Goal: Information Seeking & Learning: Learn about a topic

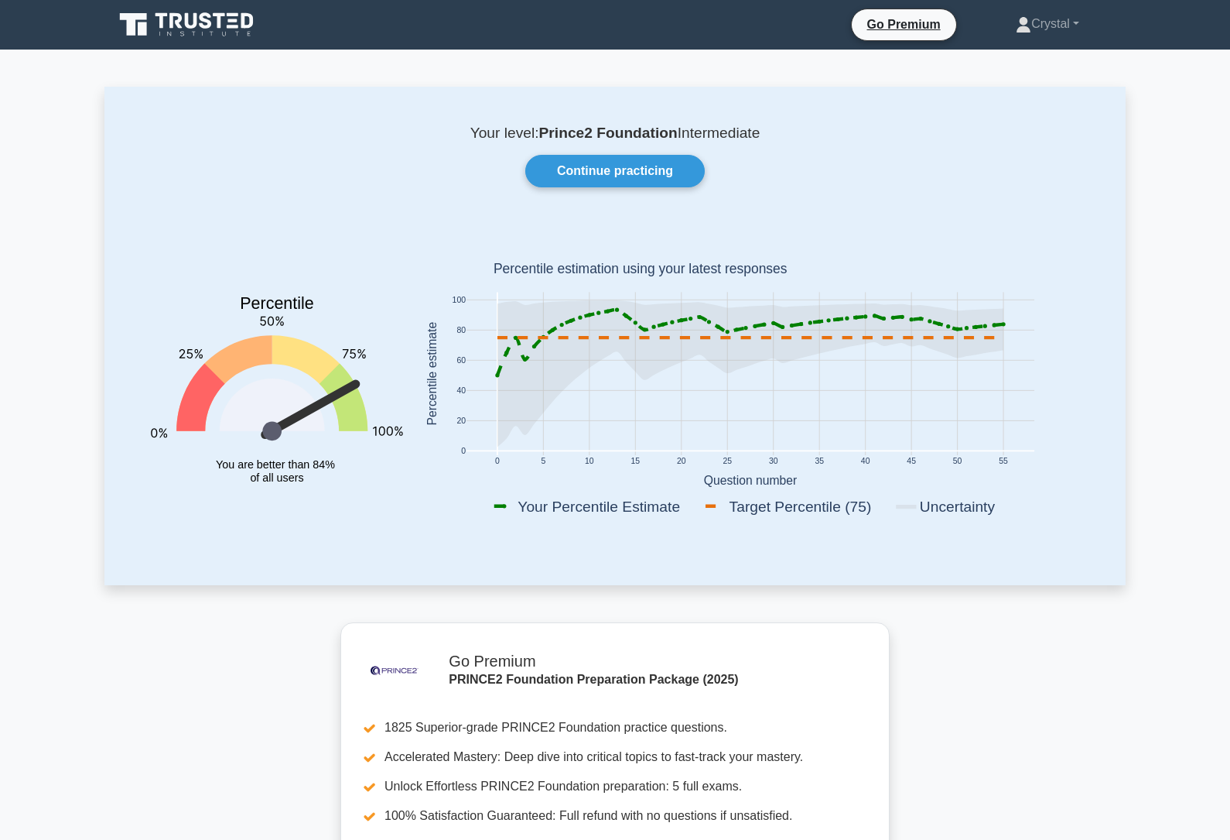
click at [659, 173] on link "Continue practicing" at bounding box center [615, 171] width 180 height 32
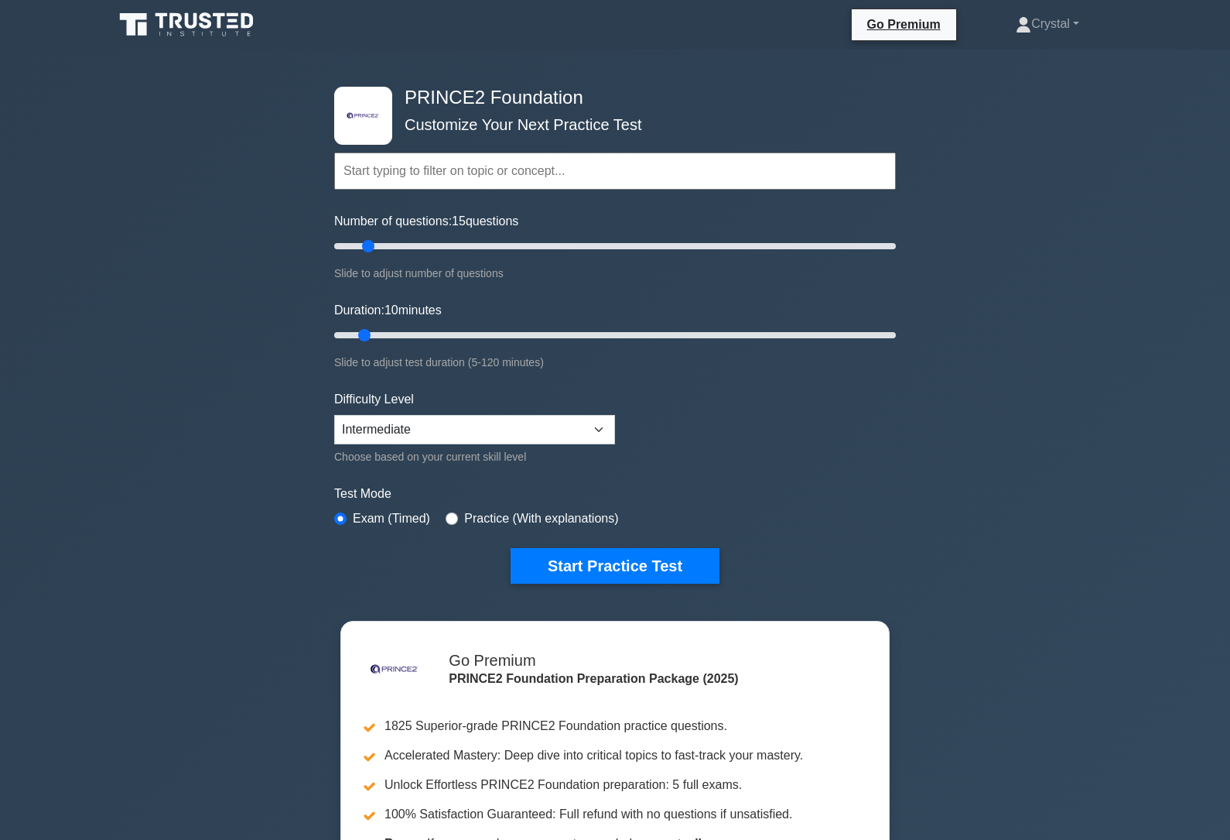
type input "15"
click at [680, 561] on button "Start Practice Test" at bounding box center [615, 566] width 209 height 36
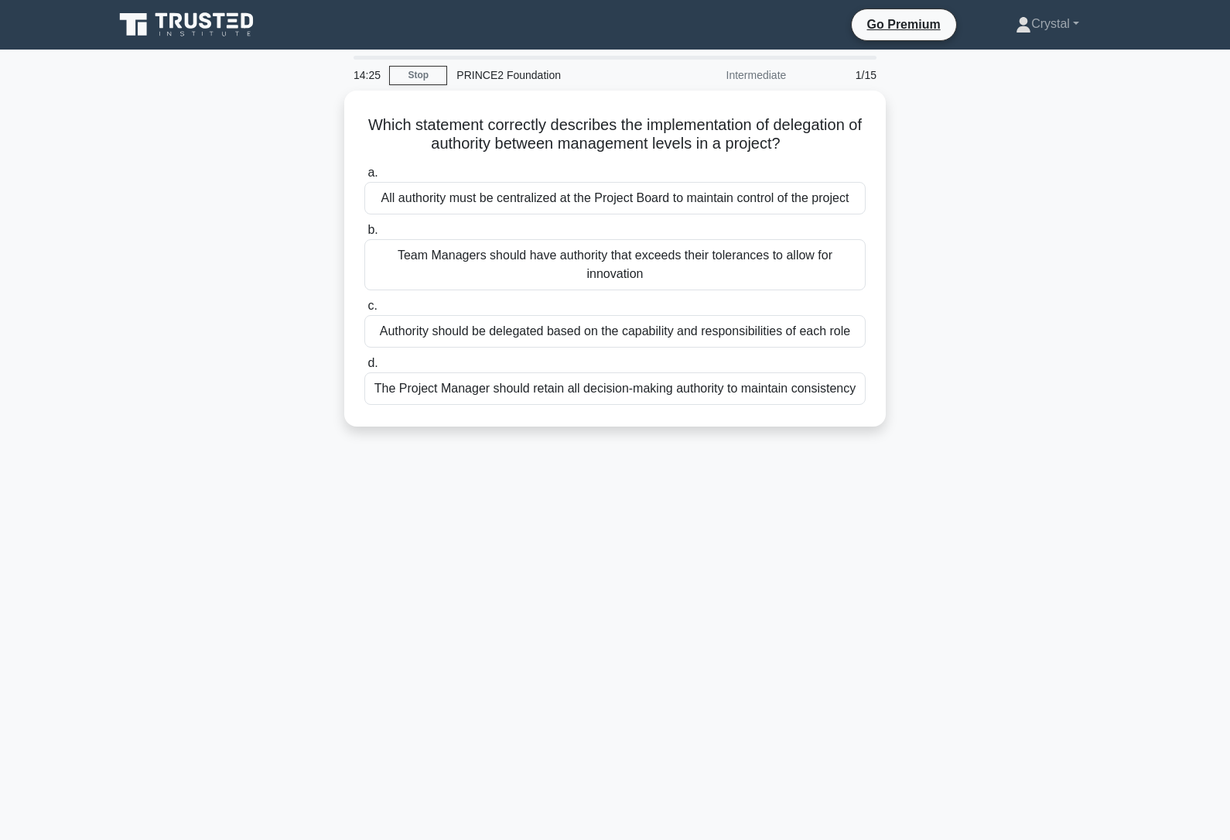
click at [732, 347] on div "Authority should be delegated based on the capability and responsibilities of e…" at bounding box center [614, 331] width 501 height 32
click at [364, 311] on input "c. Authority should be delegated based on the capability and responsibilities o…" at bounding box center [364, 306] width 0 height 10
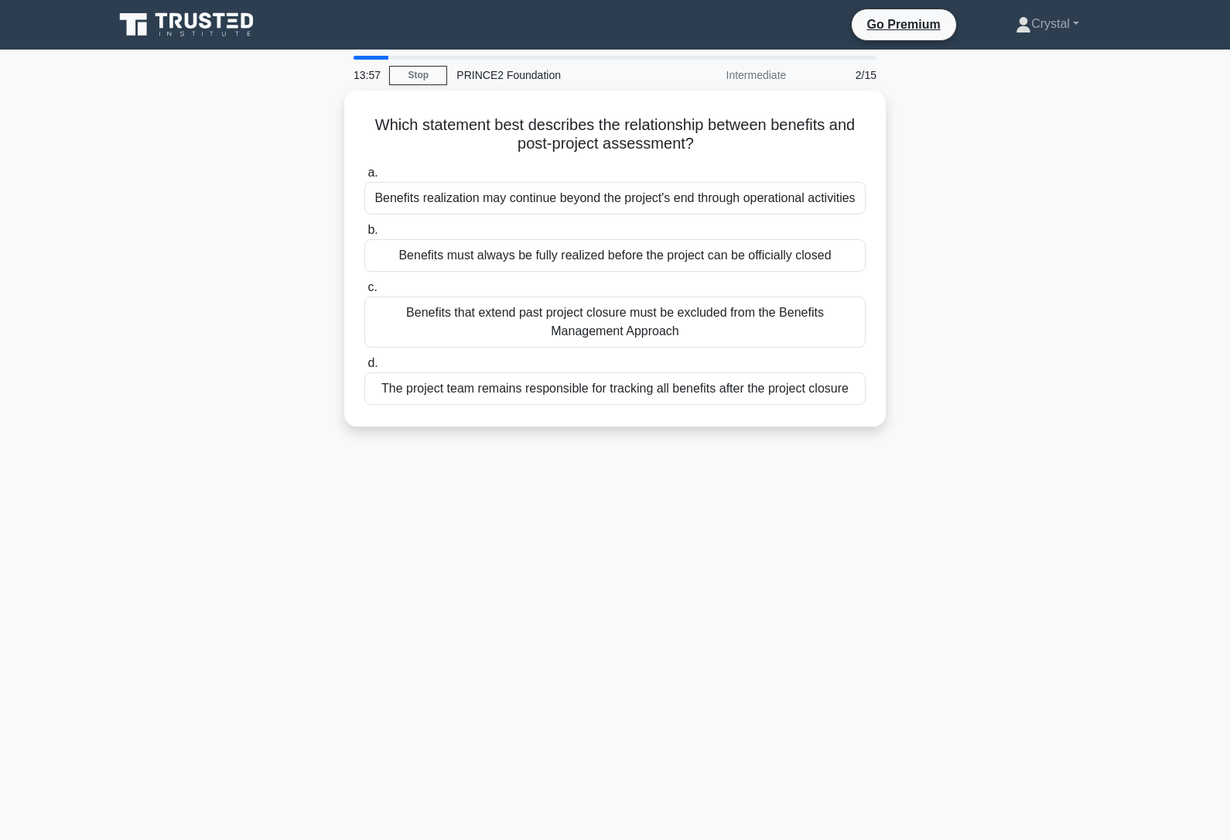
click at [805, 200] on div "Benefits realization may continue beyond the project's end through operational …" at bounding box center [614, 198] width 501 height 32
click at [364, 178] on input "a. Benefits realization may continue beyond the project's end through operation…" at bounding box center [364, 173] width 0 height 10
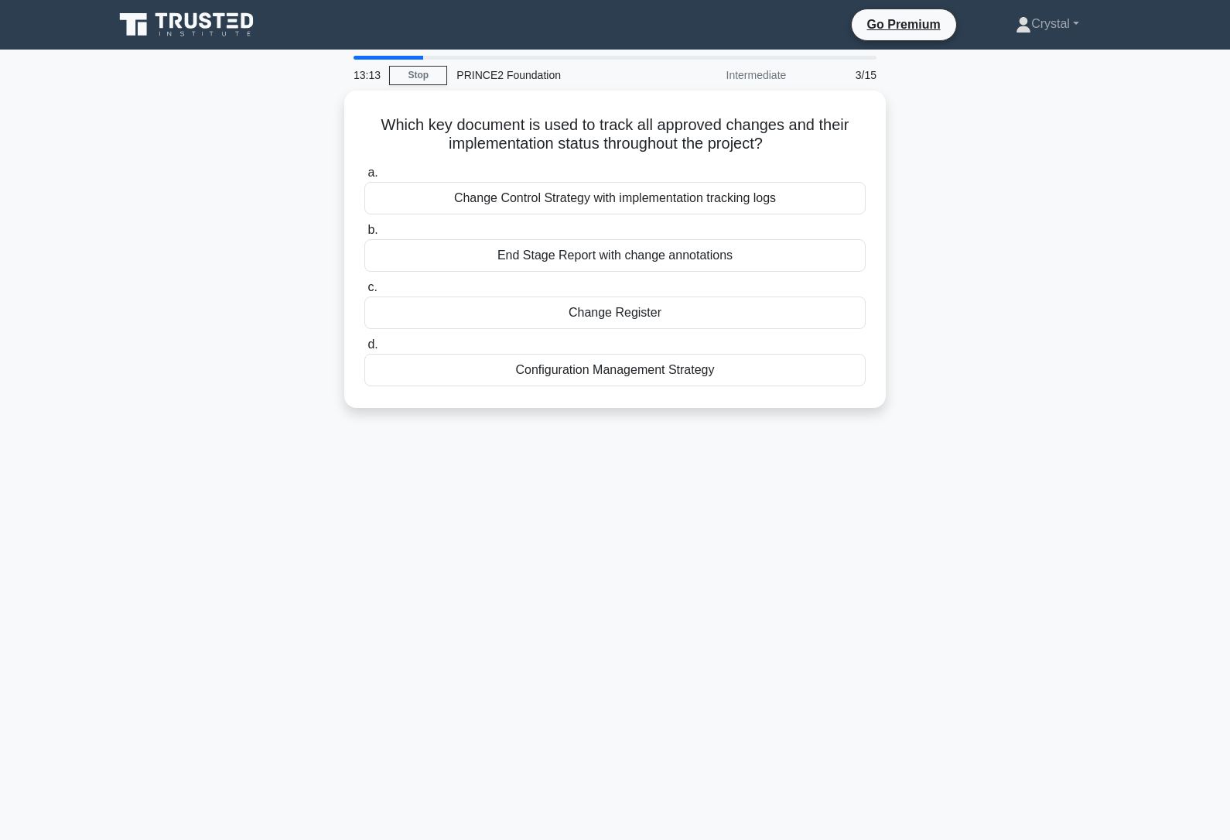
click at [662, 312] on div "Change Register" at bounding box center [614, 312] width 501 height 32
click at [364, 292] on input "c. Change Register" at bounding box center [364, 287] width 0 height 10
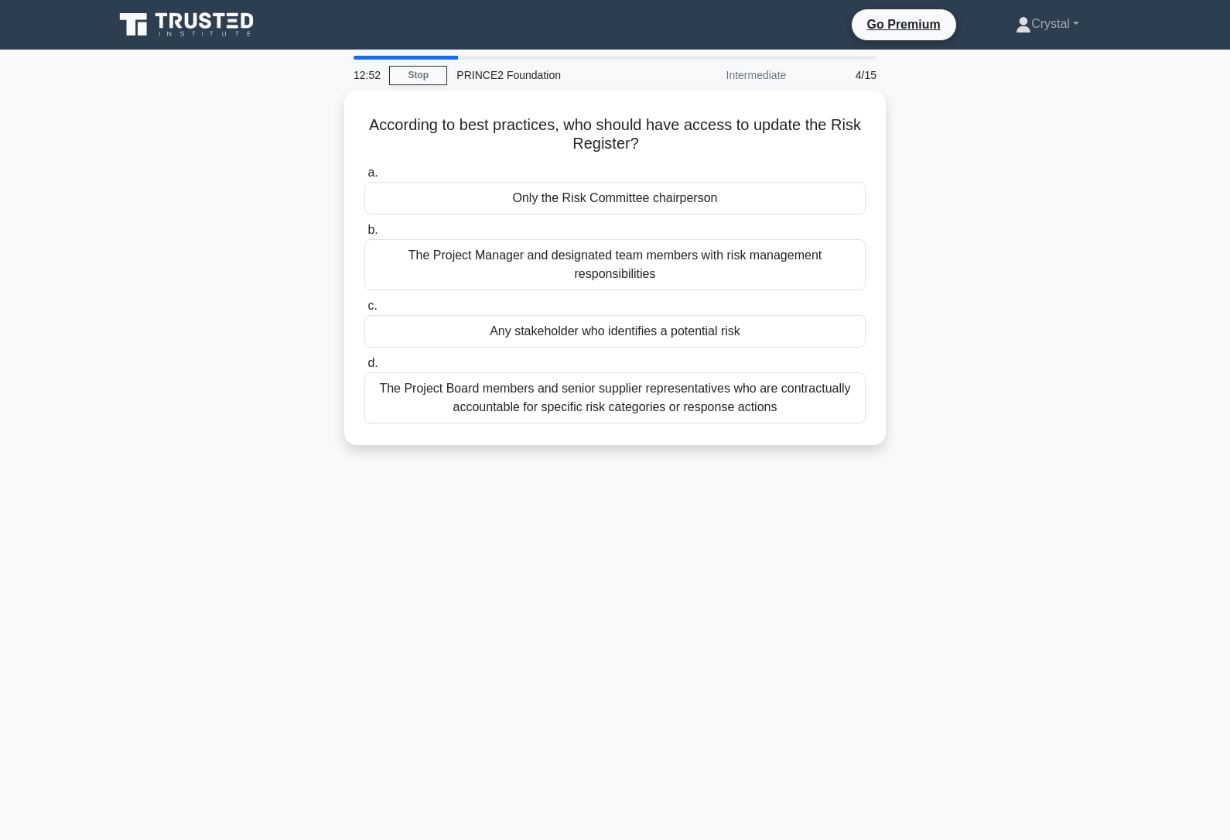
click at [770, 258] on div "The Project Manager and designated team members with risk management responsibi…" at bounding box center [614, 264] width 501 height 51
click at [364, 235] on input "b. The Project Manager and designated team members with risk management respons…" at bounding box center [364, 230] width 0 height 10
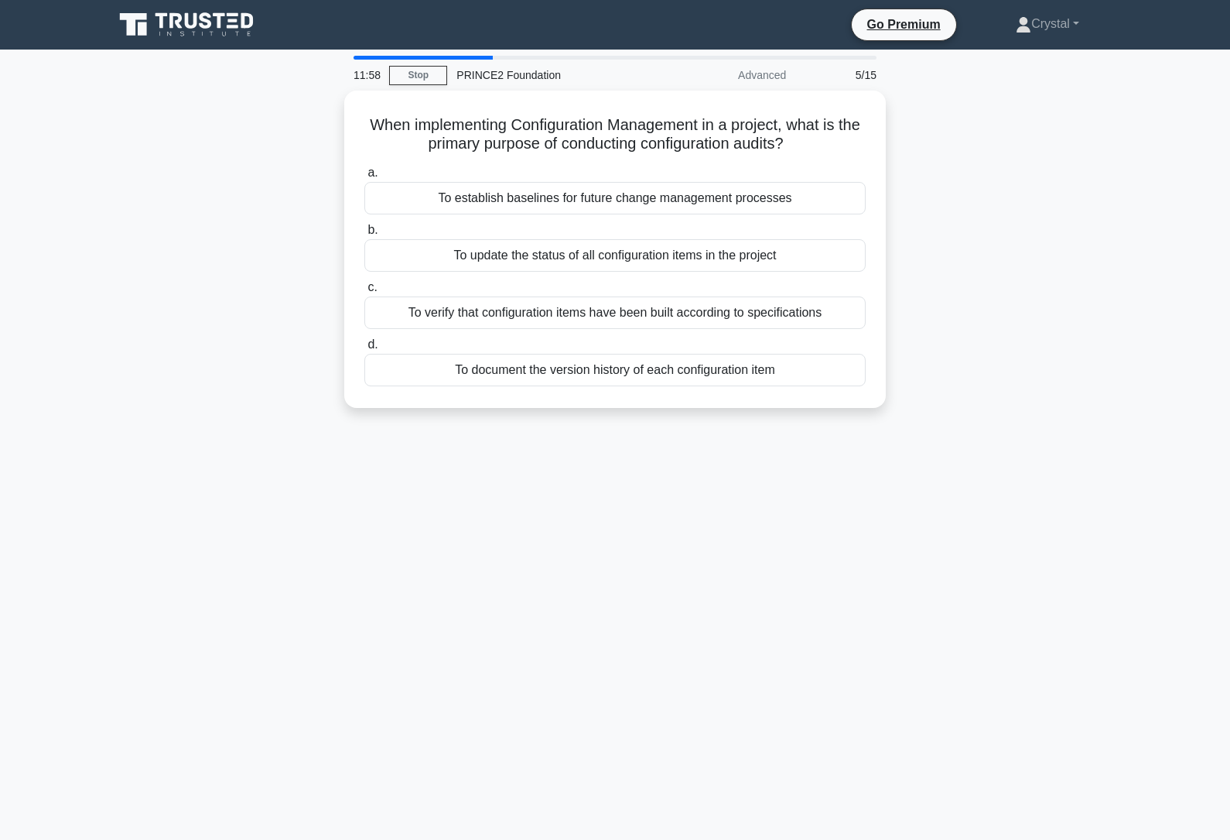
click at [807, 329] on div "To verify that configuration items have been built according to specifications" at bounding box center [614, 312] width 501 height 32
click at [364, 292] on input "c. To verify that configuration items have been built according to specificatio…" at bounding box center [364, 287] width 0 height 10
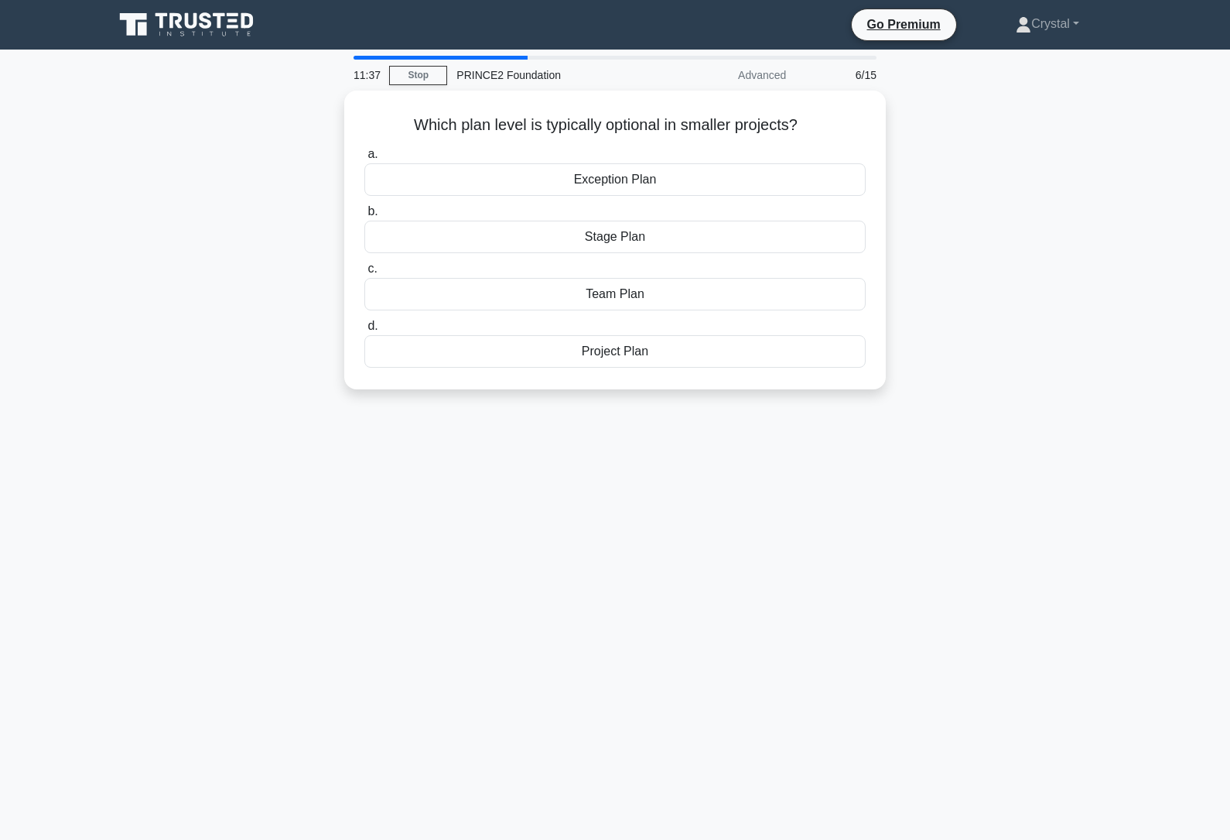
click at [665, 296] on div "Team Plan" at bounding box center [614, 294] width 501 height 32
click at [364, 274] on input "c. Team Plan" at bounding box center [364, 269] width 0 height 10
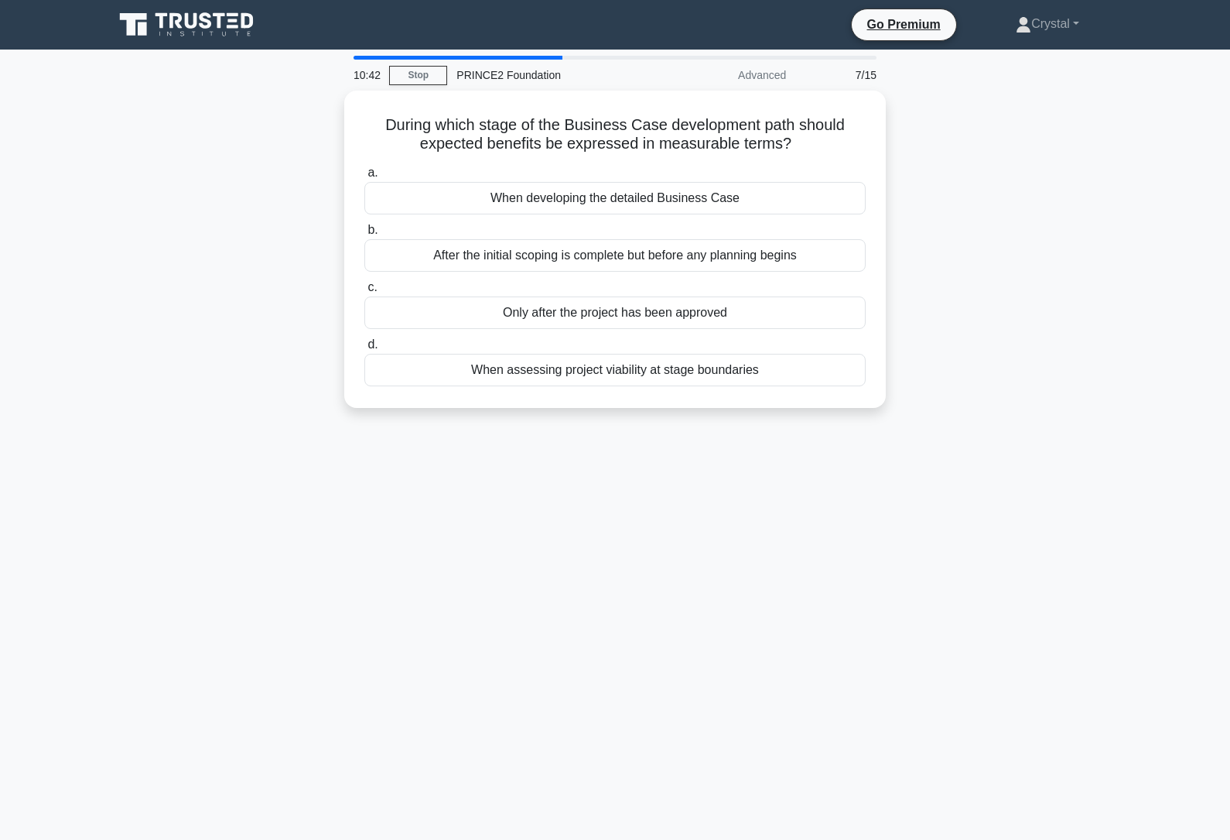
click at [765, 244] on div "After the initial scoping is complete but before any planning begins" at bounding box center [614, 255] width 501 height 32
click at [364, 235] on input "b. After the initial scoping is complete but before any planning begins" at bounding box center [364, 230] width 0 height 10
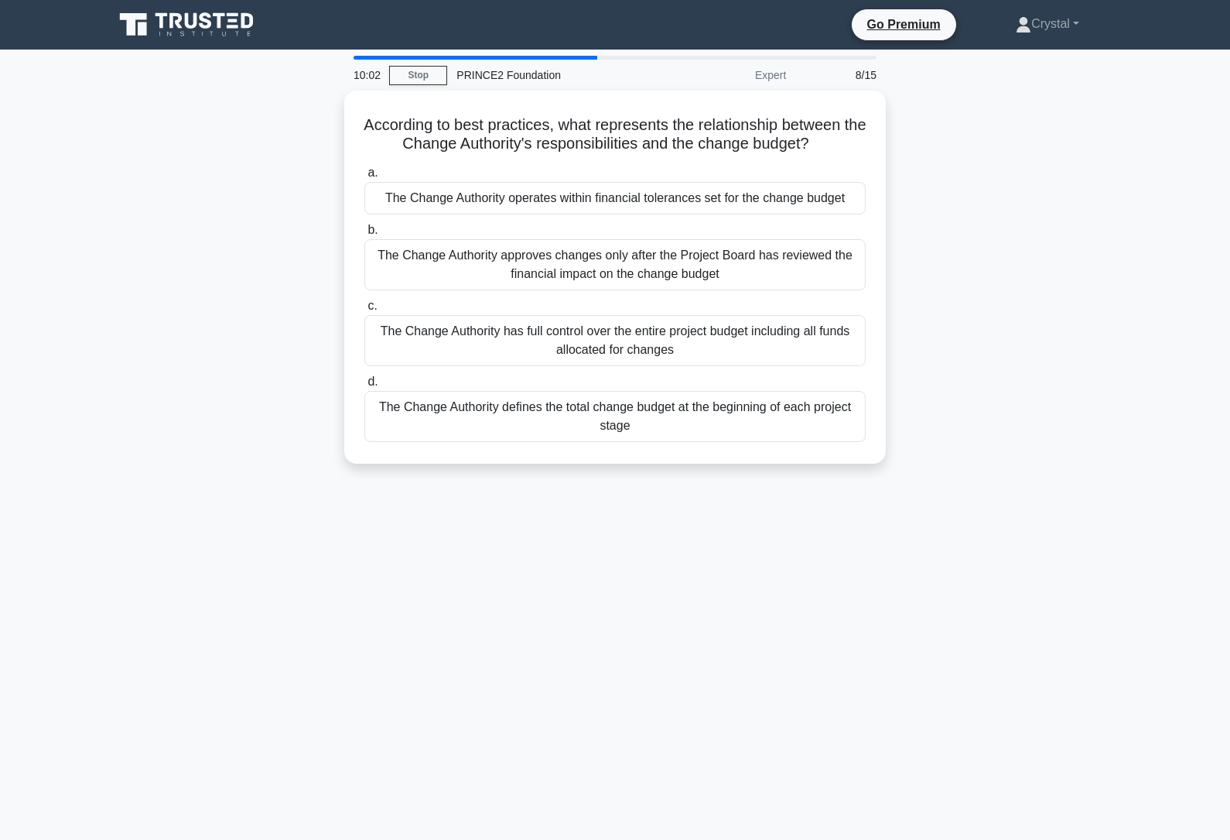
click at [762, 214] on div "The Change Authority operates within financial tolerances set for the change bu…" at bounding box center [614, 198] width 501 height 32
click at [364, 178] on input "a. The Change Authority operates within financial tolerances set for the change…" at bounding box center [364, 173] width 0 height 10
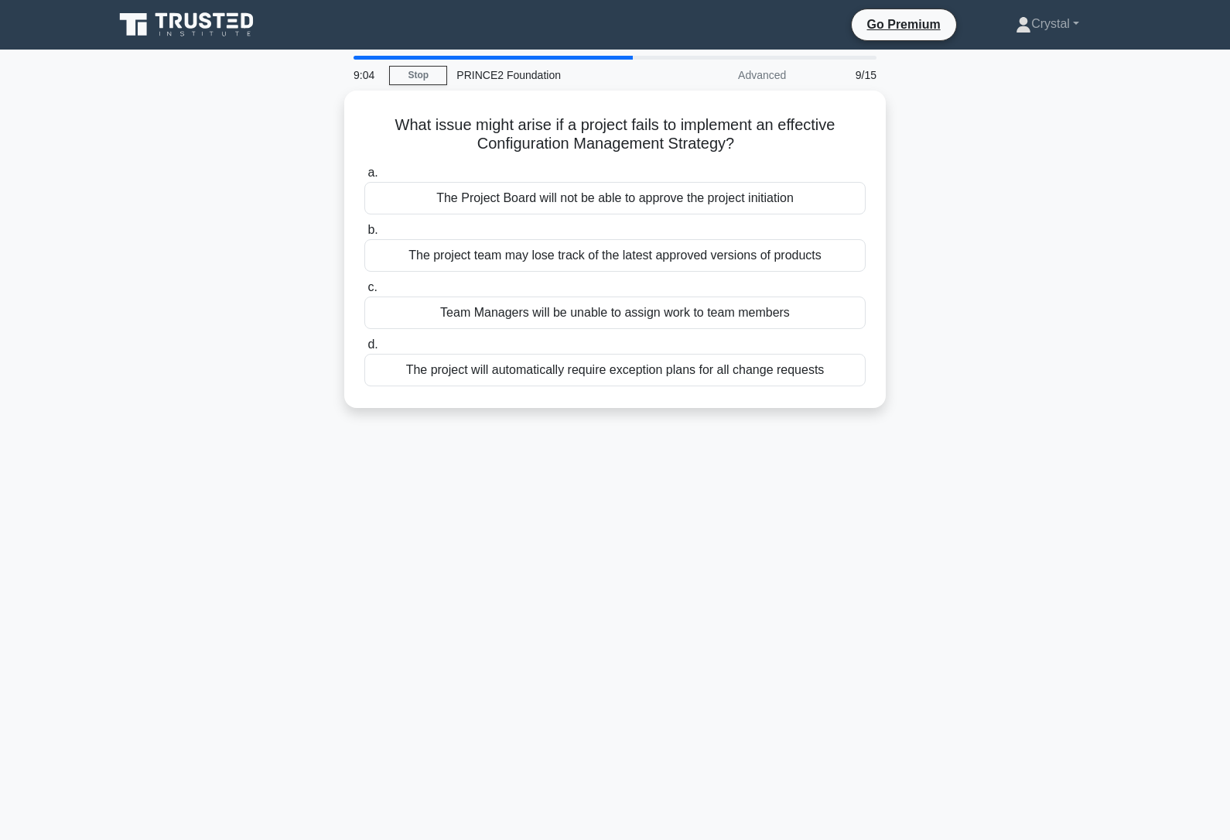
click at [816, 357] on div "The project will automatically require exception plans for all change requests" at bounding box center [614, 370] width 501 height 32
click at [364, 350] on input "d. The project will automatically require exception plans for all change reques…" at bounding box center [364, 345] width 0 height 10
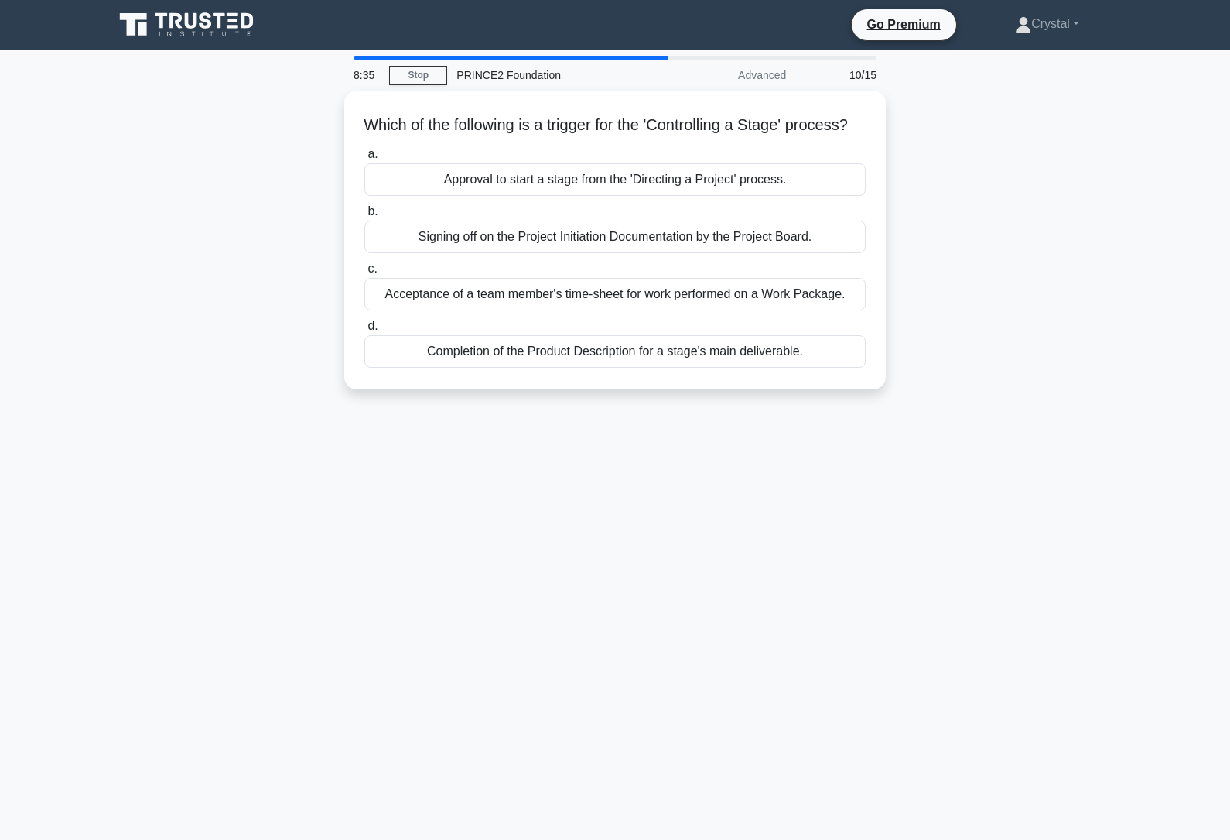
click at [778, 368] on div "Completion of the Product Description for a stage's main deliverable." at bounding box center [614, 351] width 501 height 32
click at [364, 331] on input "d. Completion of the Product Description for a stage's main deliverable." at bounding box center [364, 326] width 0 height 10
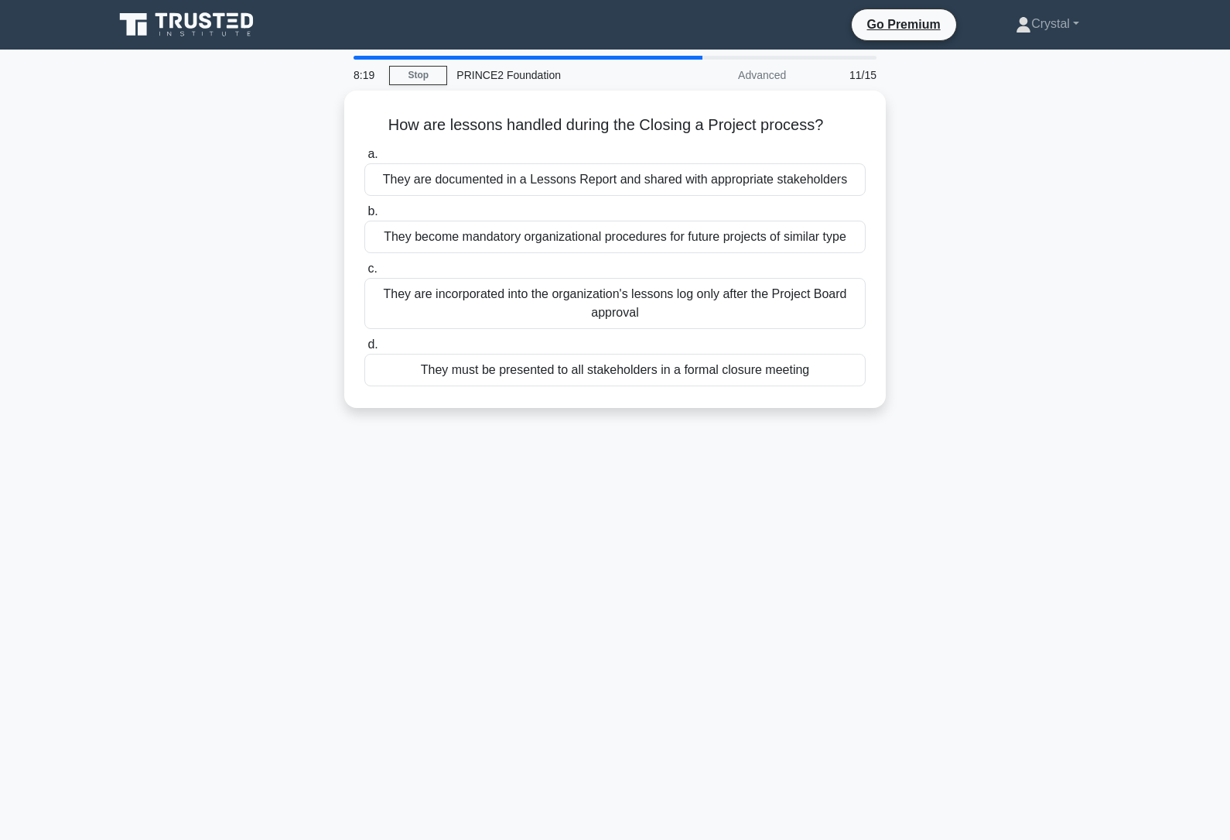
click at [813, 196] on div "They are documented in a Lessons Report and shared with appropriate stakeholders" at bounding box center [614, 179] width 501 height 32
click at [364, 159] on input "a. They are documented in a Lessons Report and shared with appropriate stakehol…" at bounding box center [364, 154] width 0 height 10
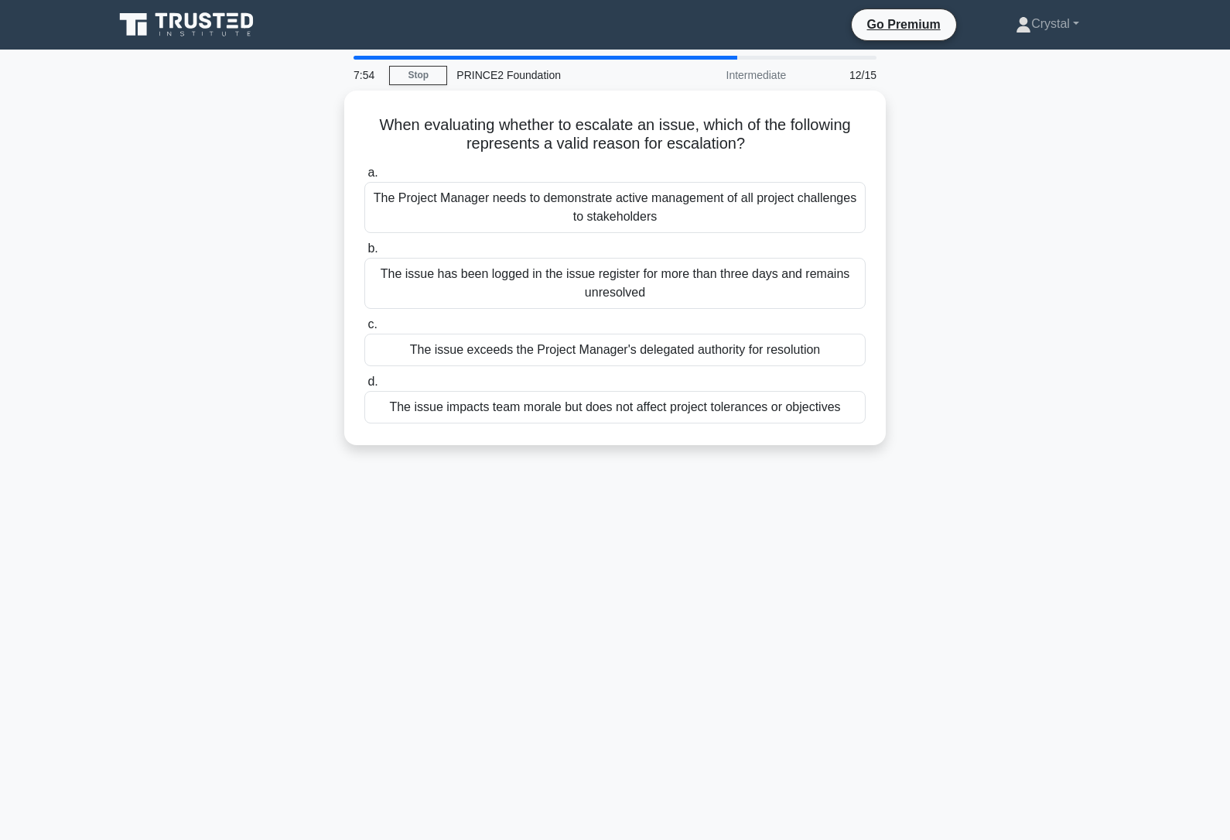
click at [802, 348] on div "The issue exceeds the Project Manager's delegated authority for resolution" at bounding box center [614, 349] width 501 height 32
click at [364, 330] on input "c. The issue exceeds the Project Manager's delegated authority for resolution" at bounding box center [364, 325] width 0 height 10
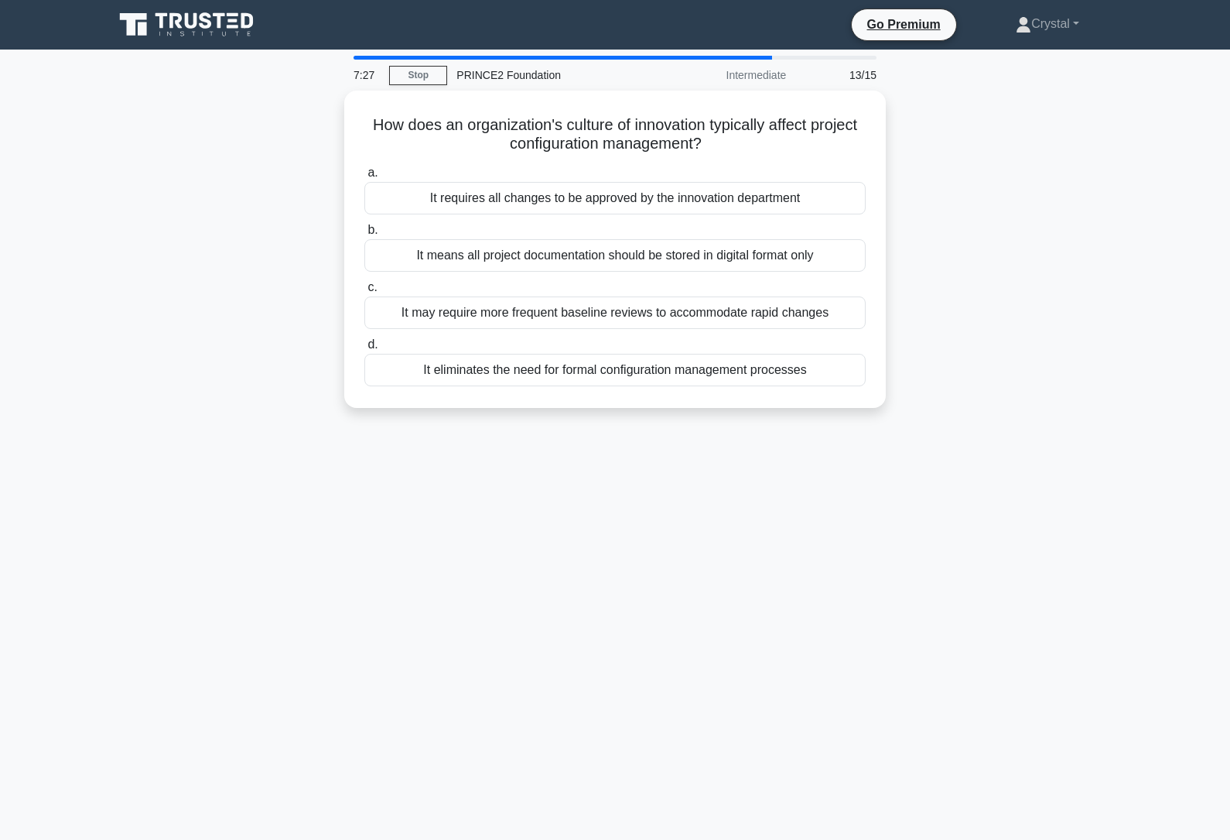
click at [807, 320] on div "It may require more frequent baseline reviews to accommodate rapid changes" at bounding box center [614, 312] width 501 height 32
click at [364, 292] on input "c. It may require more frequent baseline reviews to accommodate rapid changes" at bounding box center [364, 287] width 0 height 10
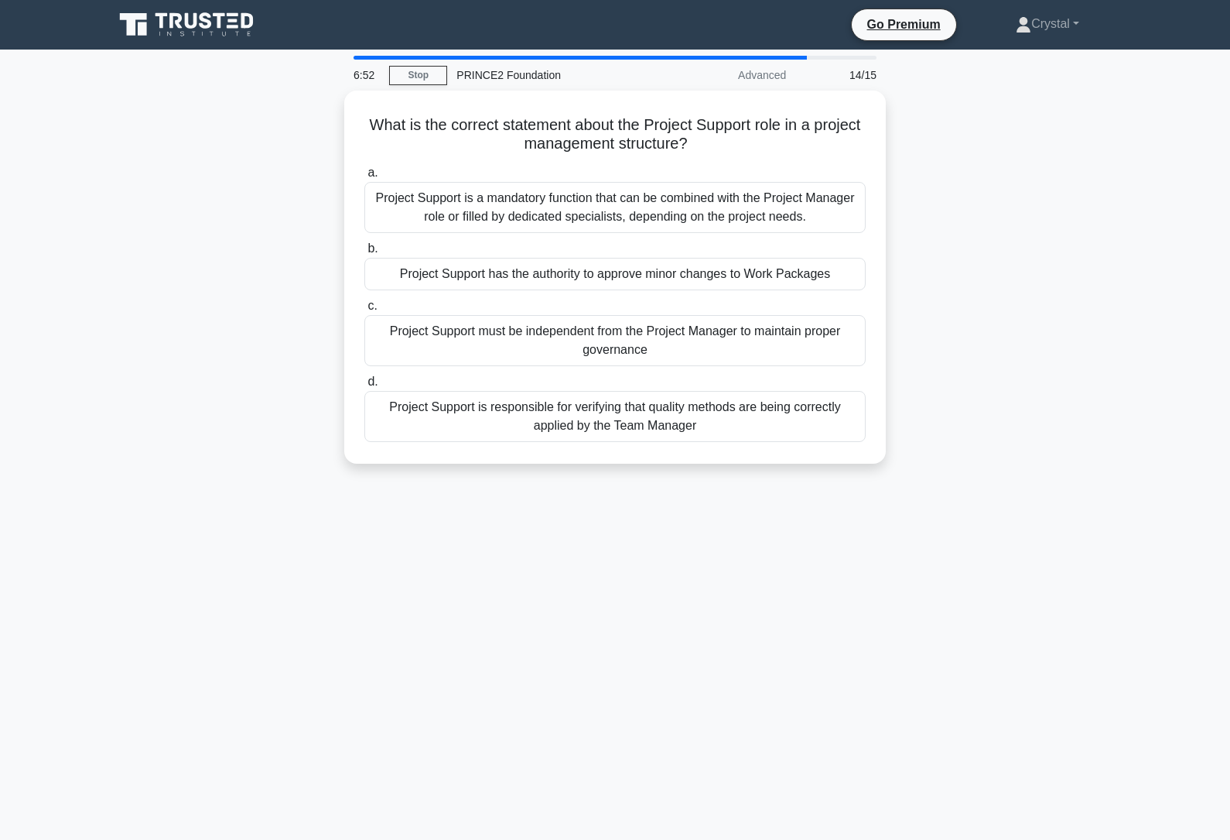
click at [764, 208] on div "Project Support is a mandatory function that can be combined with the Project M…" at bounding box center [614, 207] width 501 height 51
click at [364, 178] on input "a. Project Support is a mandatory function that can be combined with the Projec…" at bounding box center [364, 173] width 0 height 10
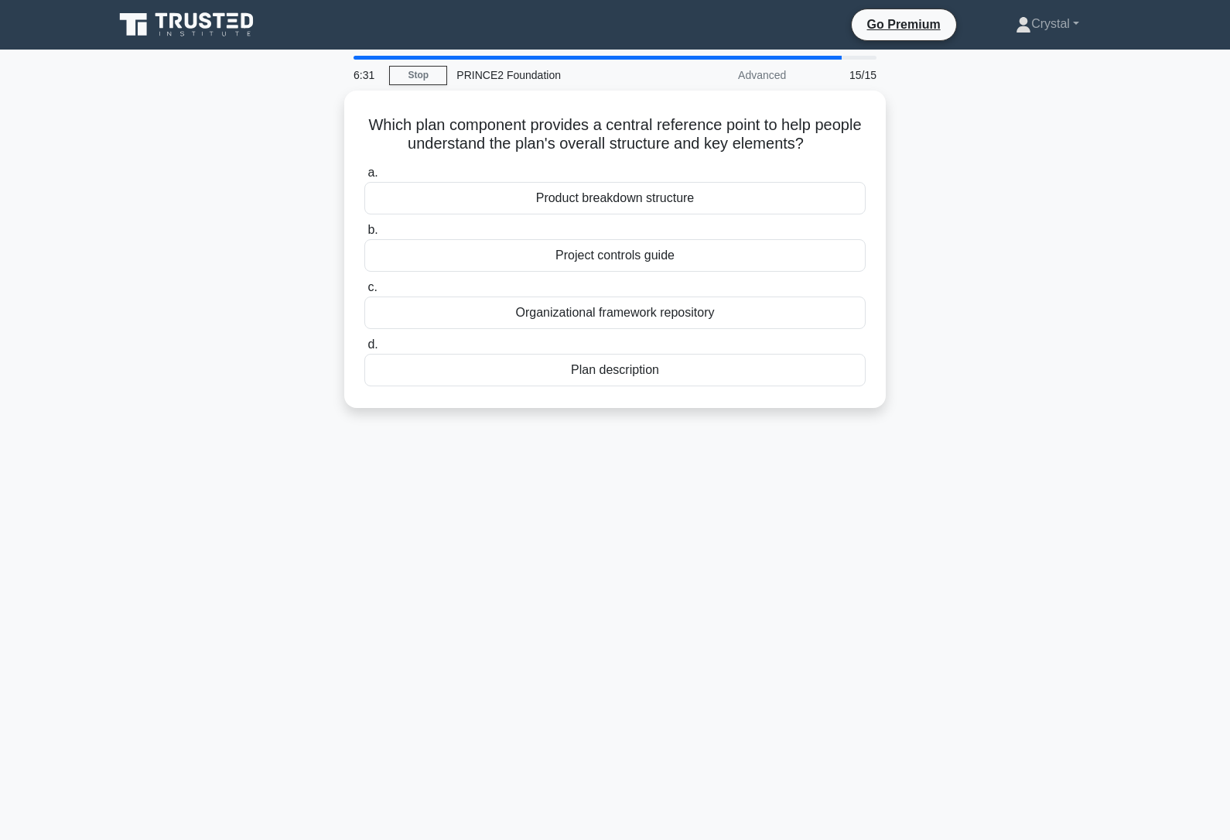
click at [718, 211] on div "Product breakdown structure" at bounding box center [614, 198] width 501 height 32
click at [364, 178] on input "a. Product breakdown structure" at bounding box center [364, 173] width 0 height 10
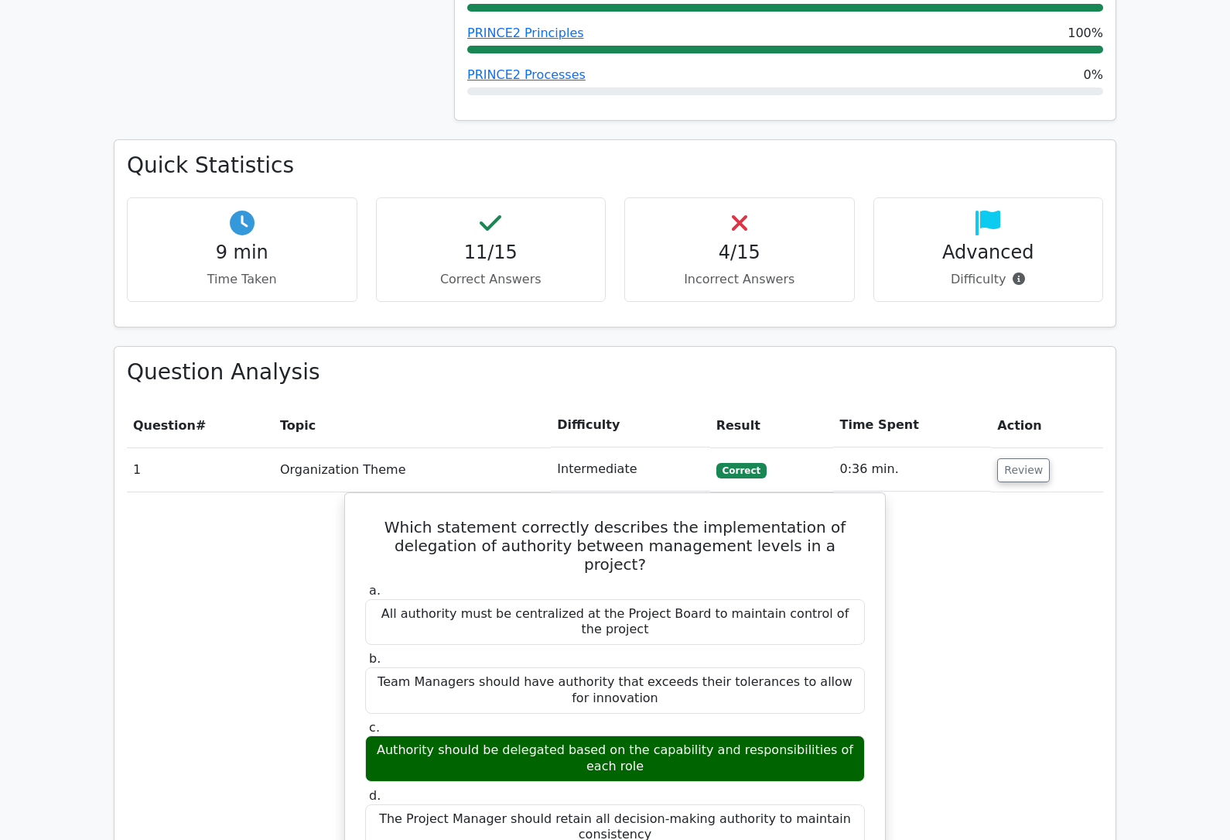
scroll to position [976, 0]
click at [1004, 458] on button "Review" at bounding box center [1023, 470] width 53 height 24
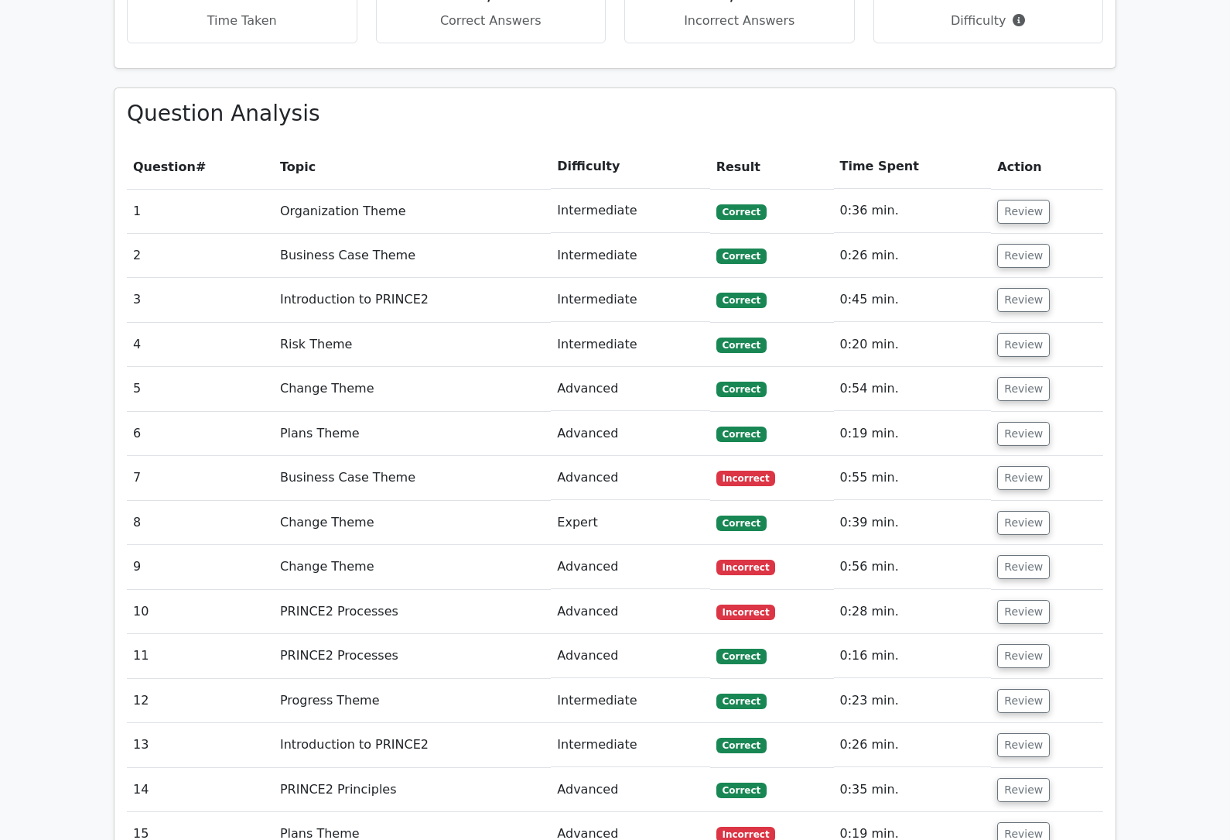
scroll to position [1235, 0]
click at [1017, 466] on button "Review" at bounding box center [1023, 478] width 53 height 24
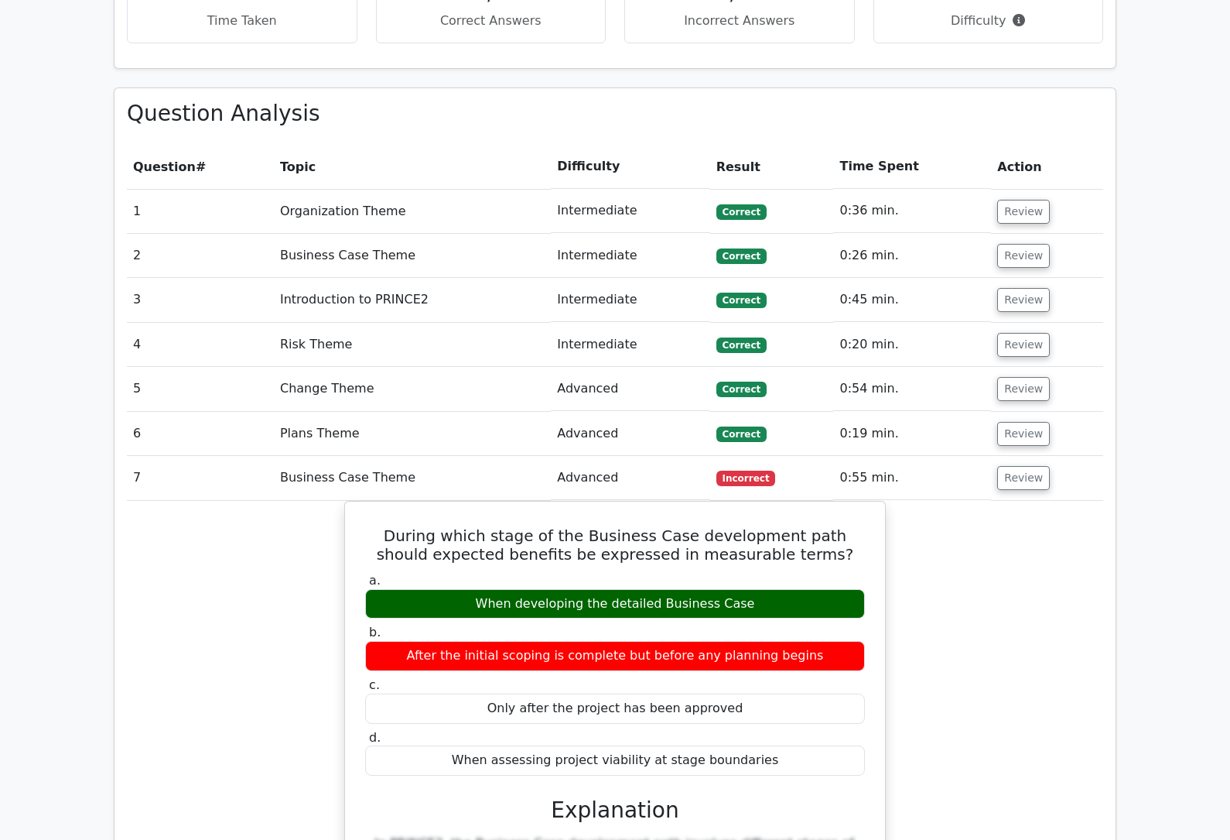
click at [1020, 466] on button "Review" at bounding box center [1023, 478] width 53 height 24
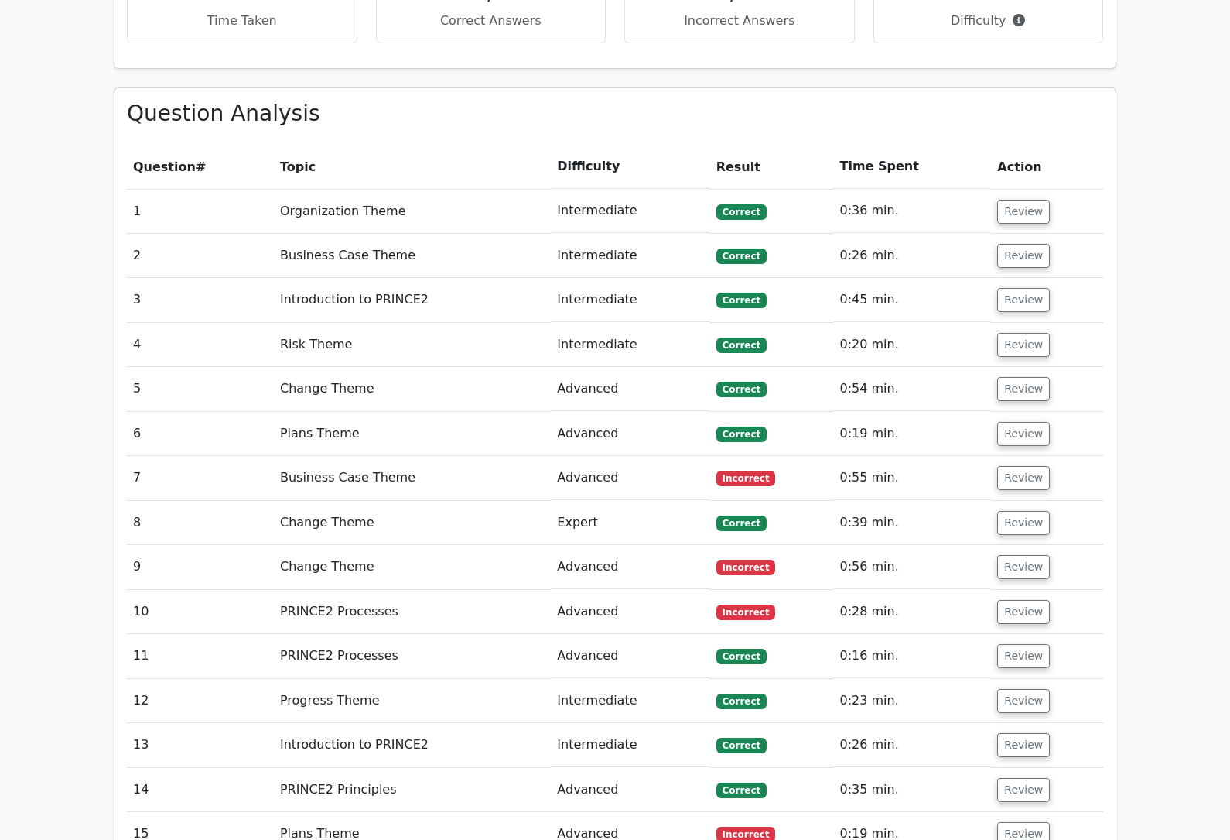
click at [1019, 555] on button "Review" at bounding box center [1023, 567] width 53 height 24
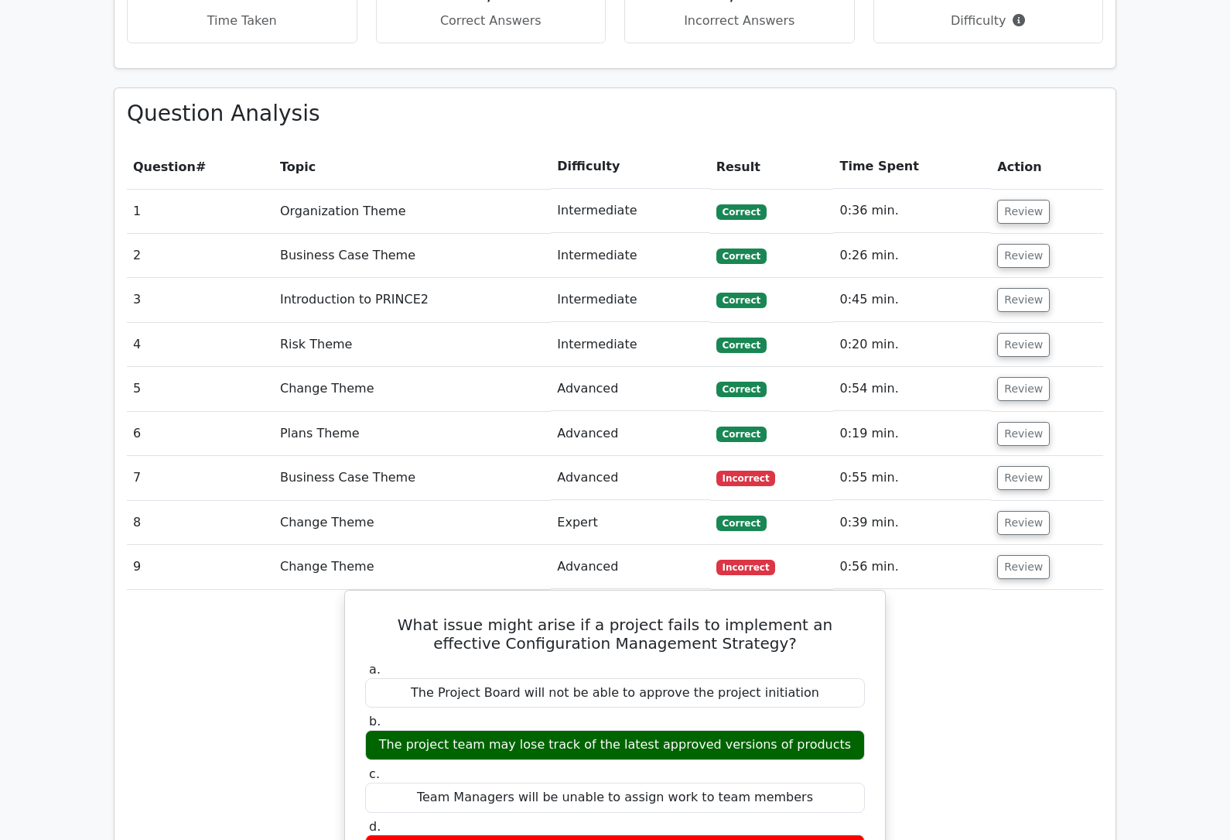
click at [1017, 555] on button "Review" at bounding box center [1023, 567] width 53 height 24
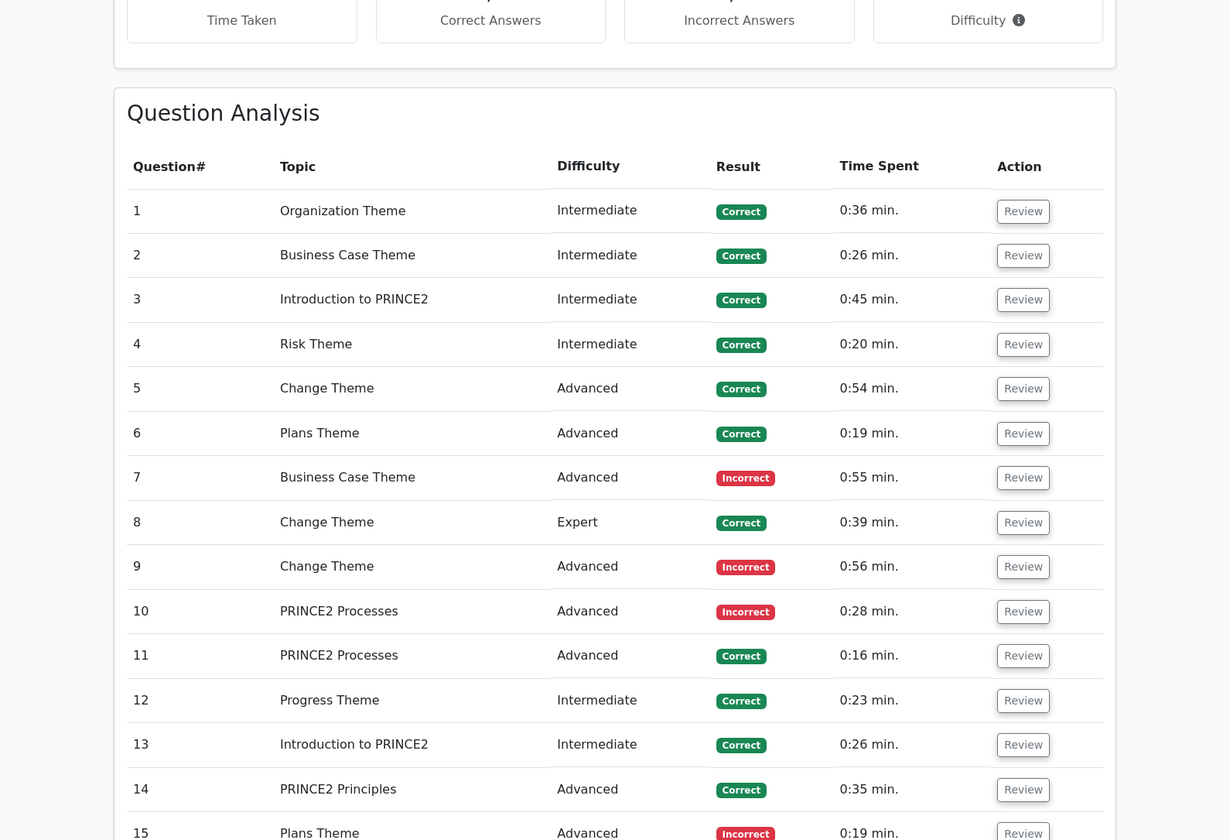
click at [1026, 600] on button "Review" at bounding box center [1023, 612] width 53 height 24
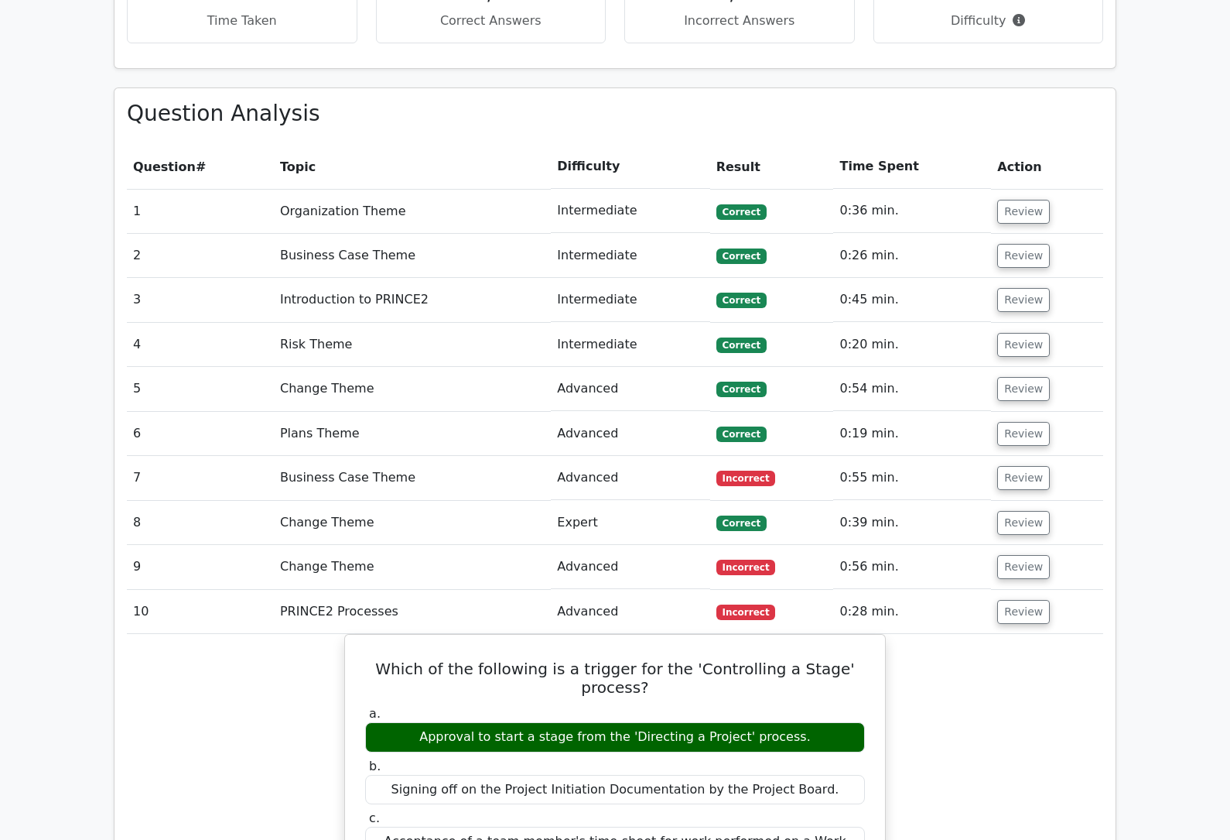
click at [1022, 600] on button "Review" at bounding box center [1023, 612] width 53 height 24
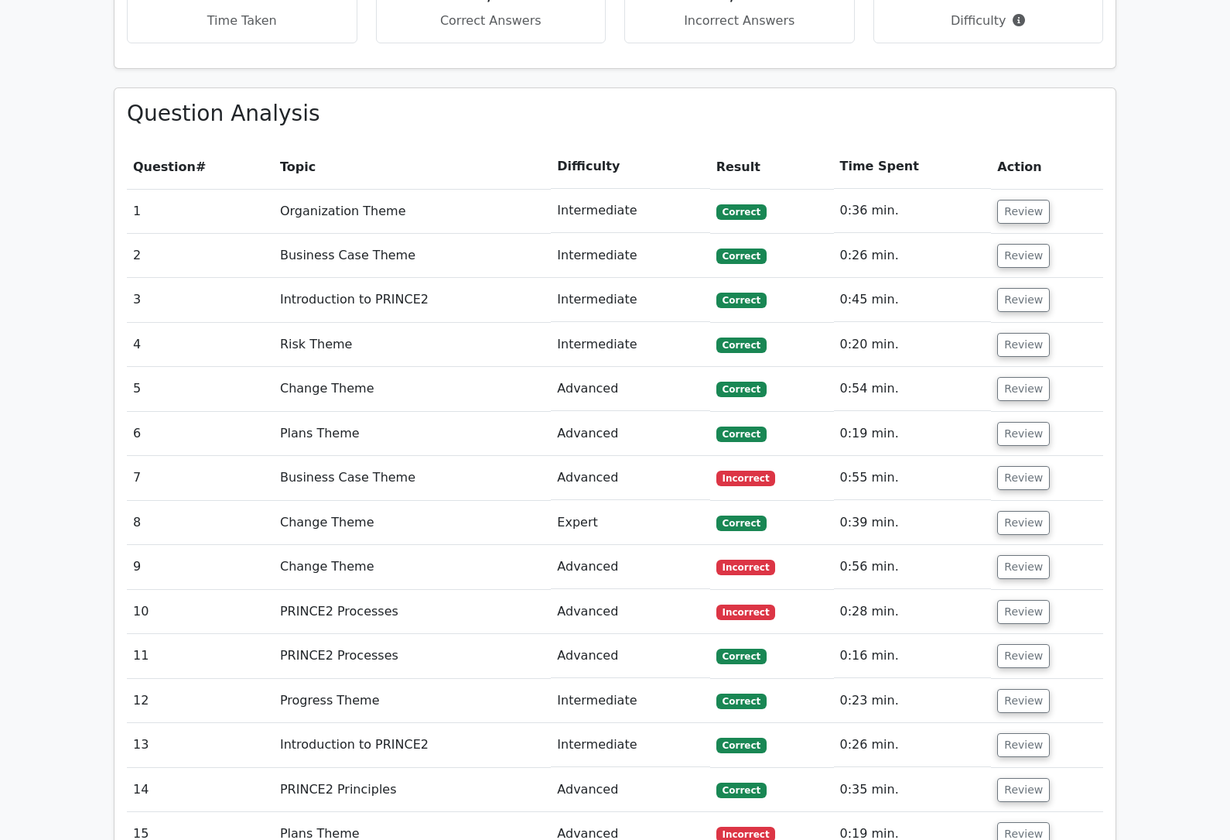
click at [1024, 600] on button "Review" at bounding box center [1023, 612] width 53 height 24
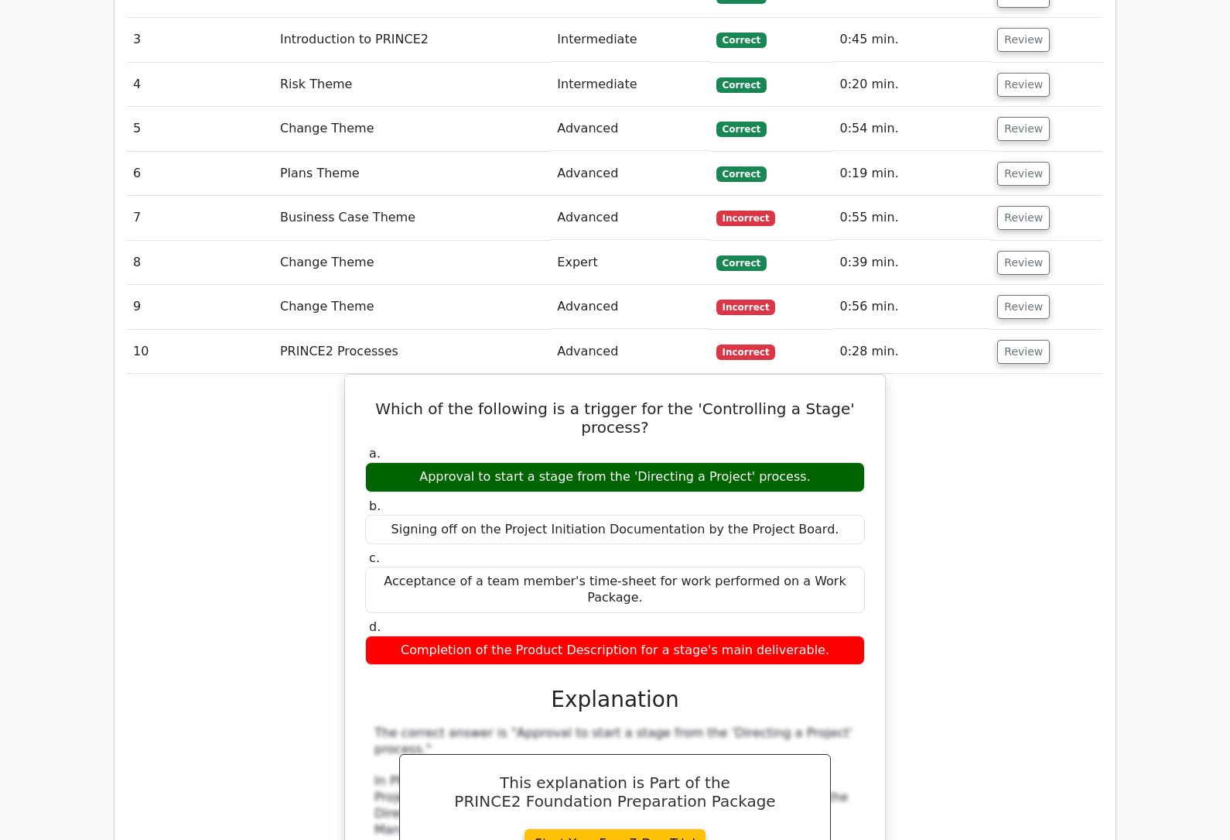
scroll to position [1496, 0]
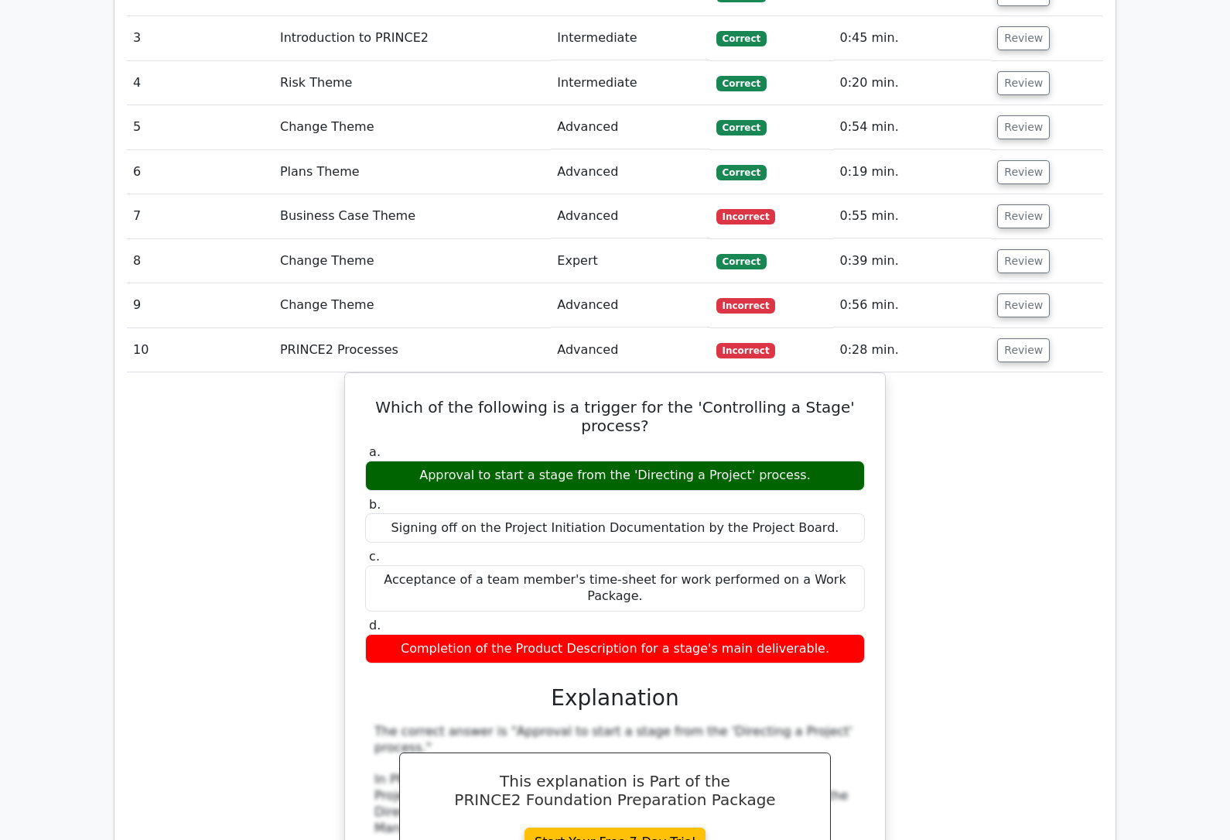
click at [1021, 338] on button "Review" at bounding box center [1023, 350] width 53 height 24
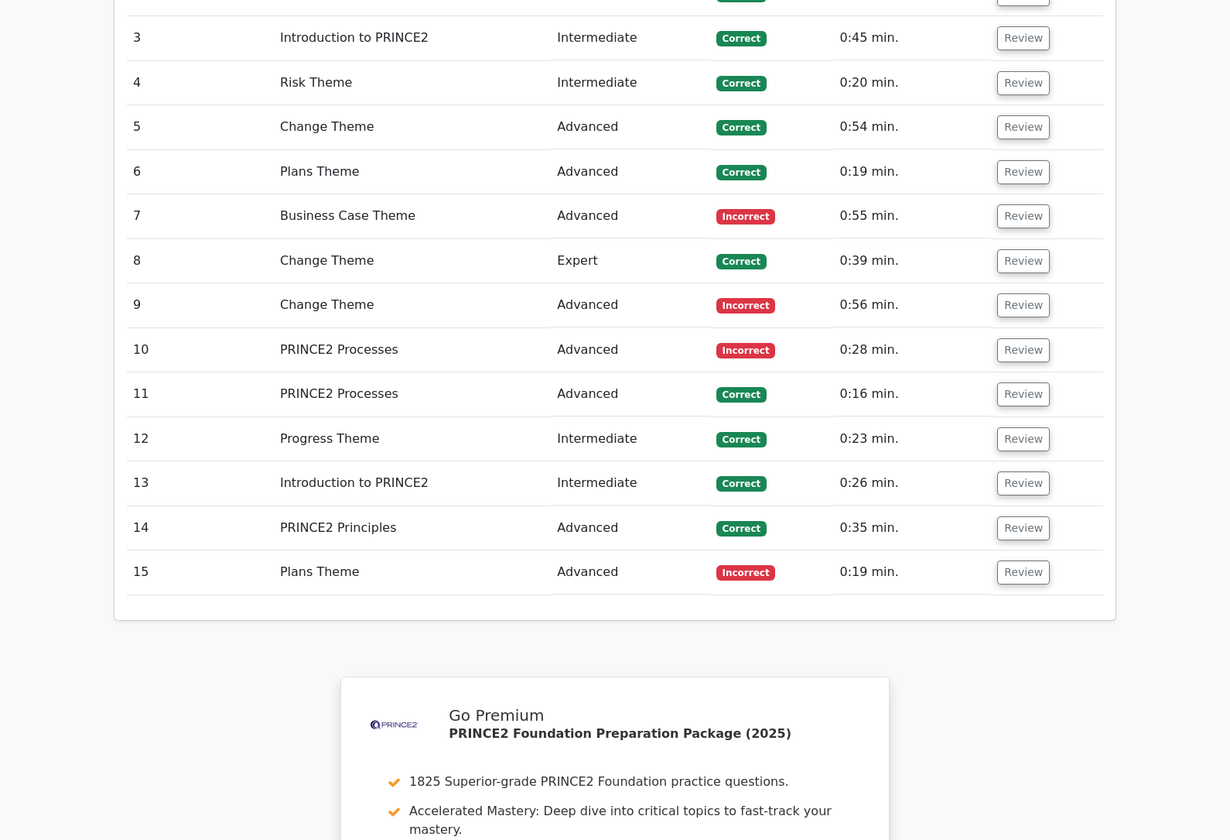
click at [1019, 560] on button "Review" at bounding box center [1023, 572] width 53 height 24
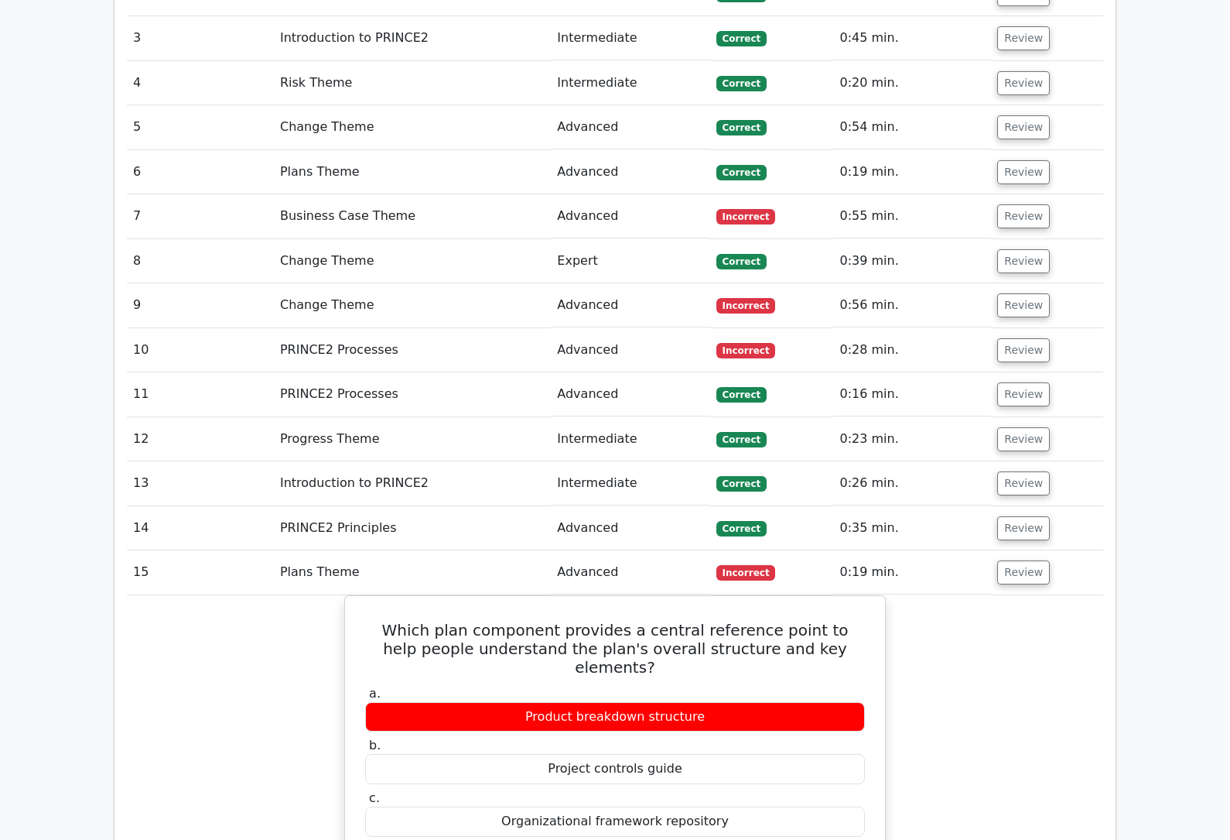
click at [1021, 560] on button "Review" at bounding box center [1023, 572] width 53 height 24
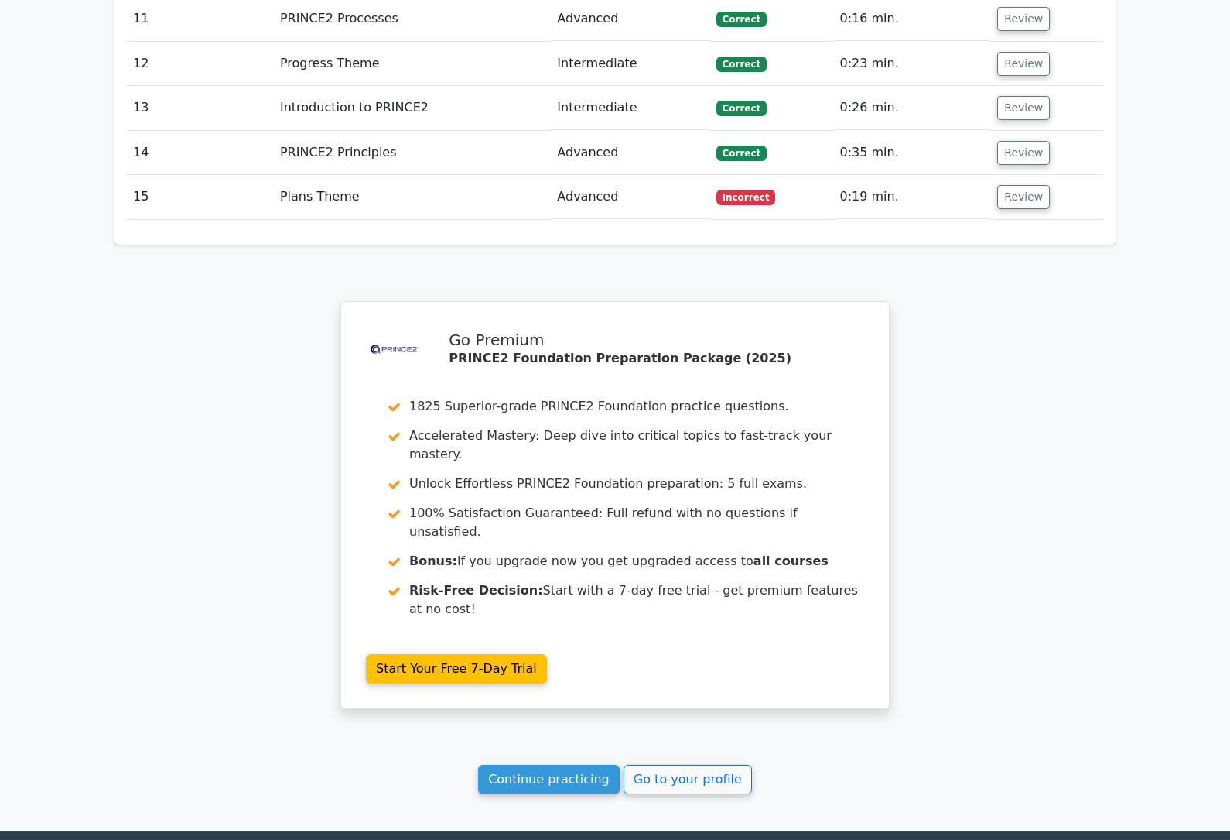
scroll to position [1920, 0]
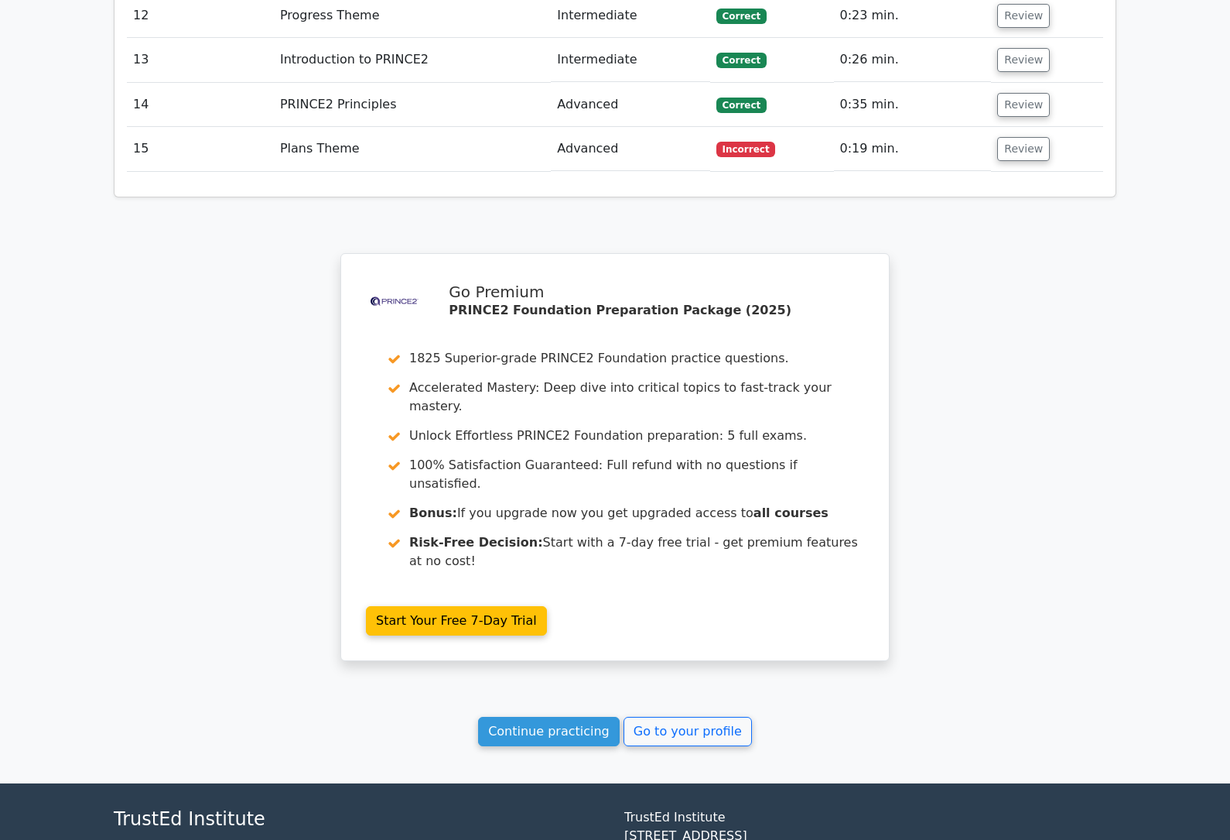
click at [727, 717] on link "Go to your profile" at bounding box center [688, 731] width 128 height 29
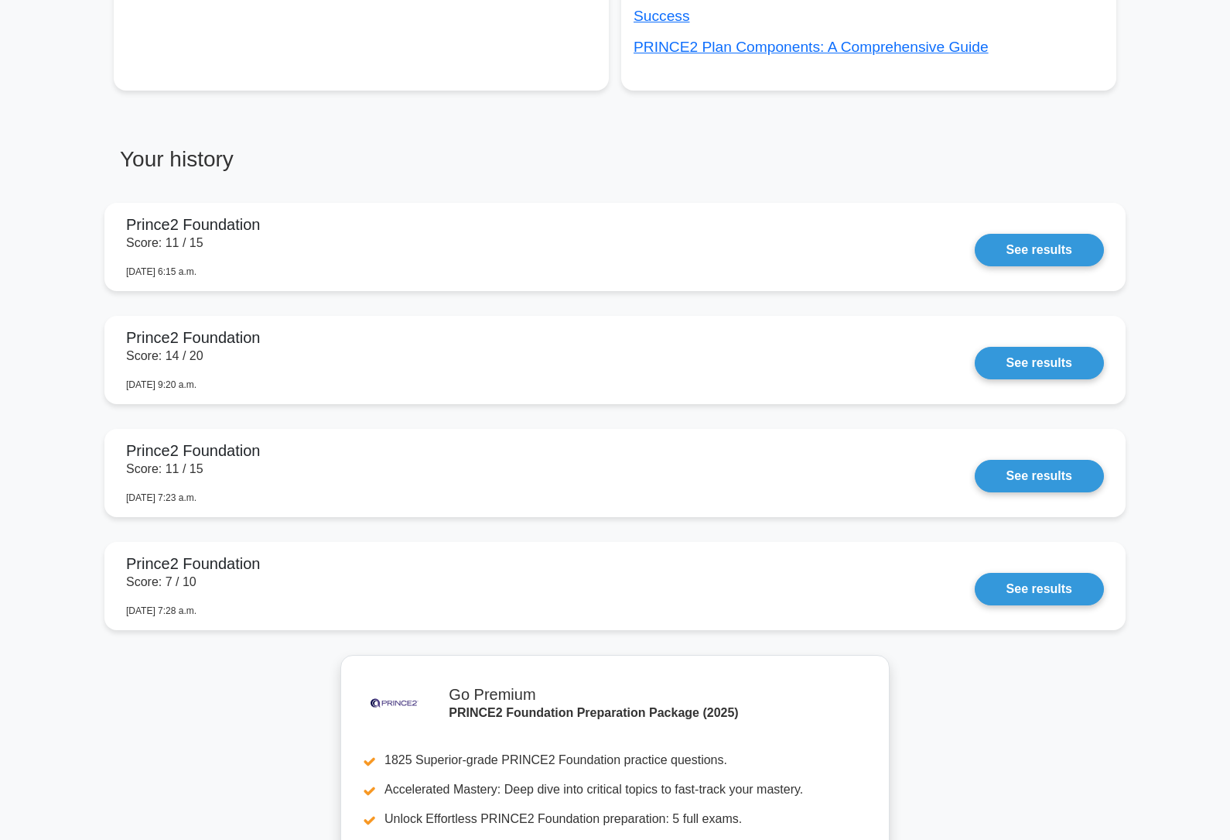
scroll to position [1134, 0]
